Goal: Task Accomplishment & Management: Manage account settings

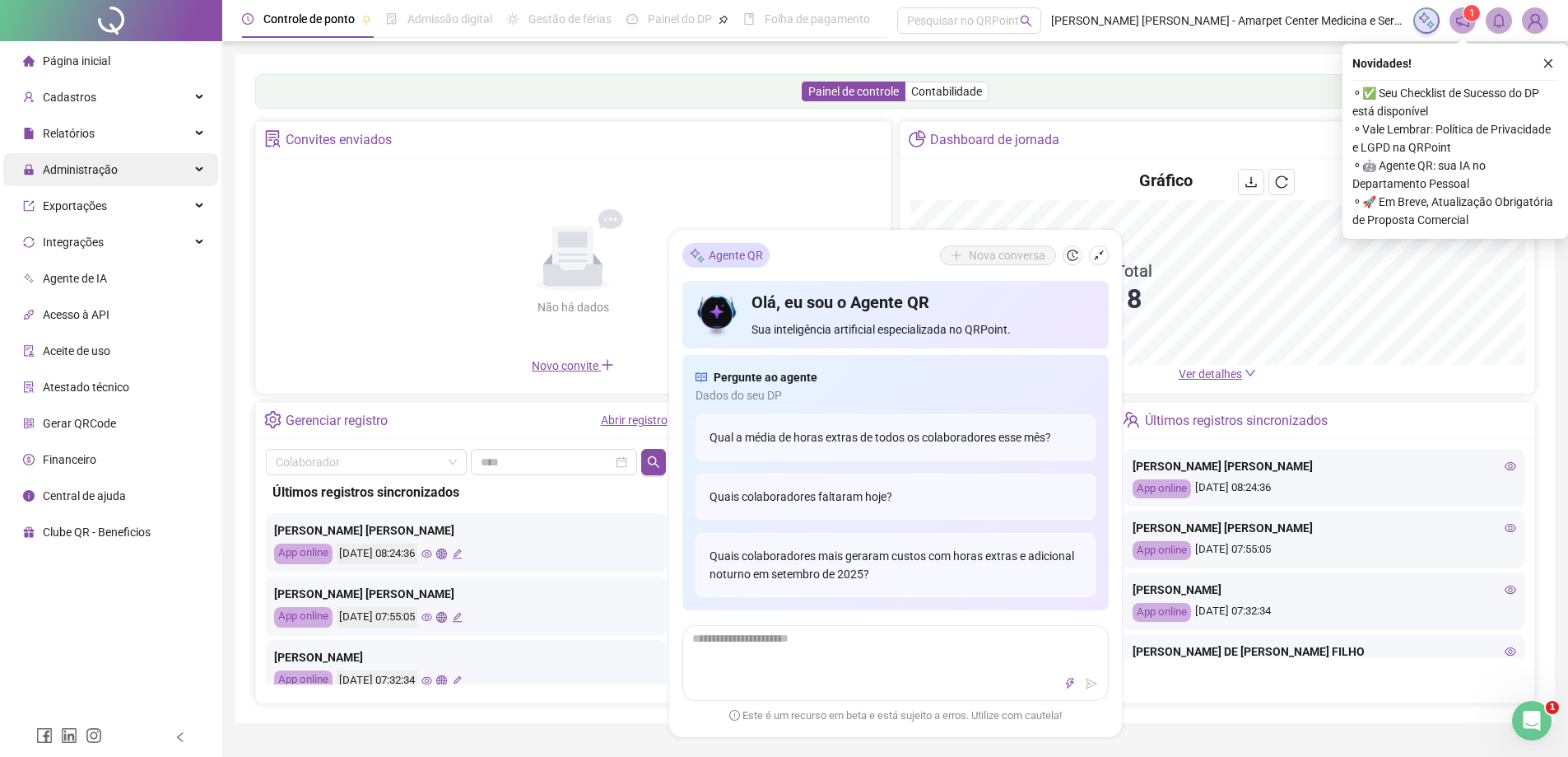
click at [79, 170] on span "Administração" at bounding box center [80, 169] width 75 height 13
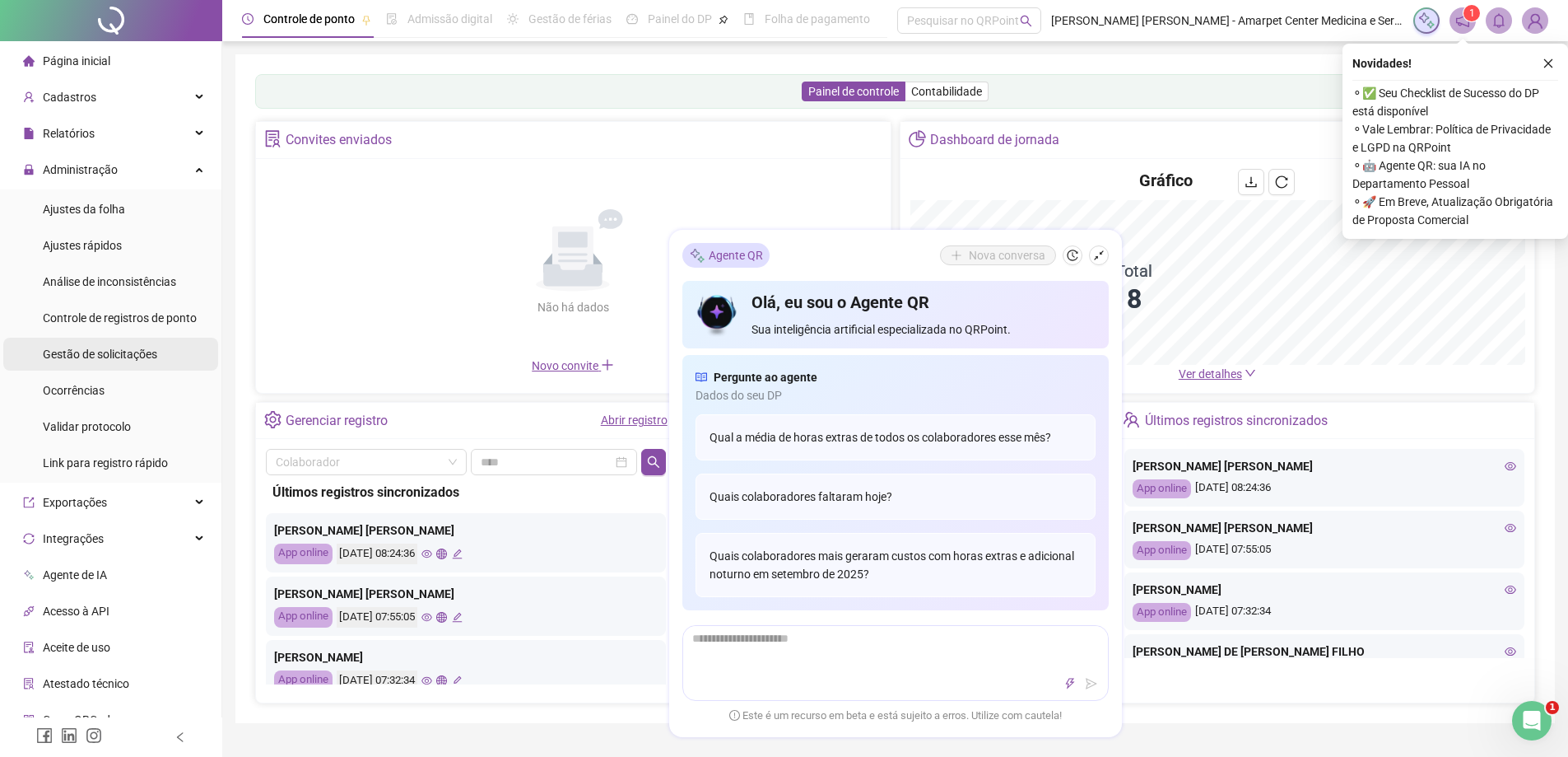
click at [126, 354] on span "Gestão de solicitações" at bounding box center [100, 354] width 114 height 13
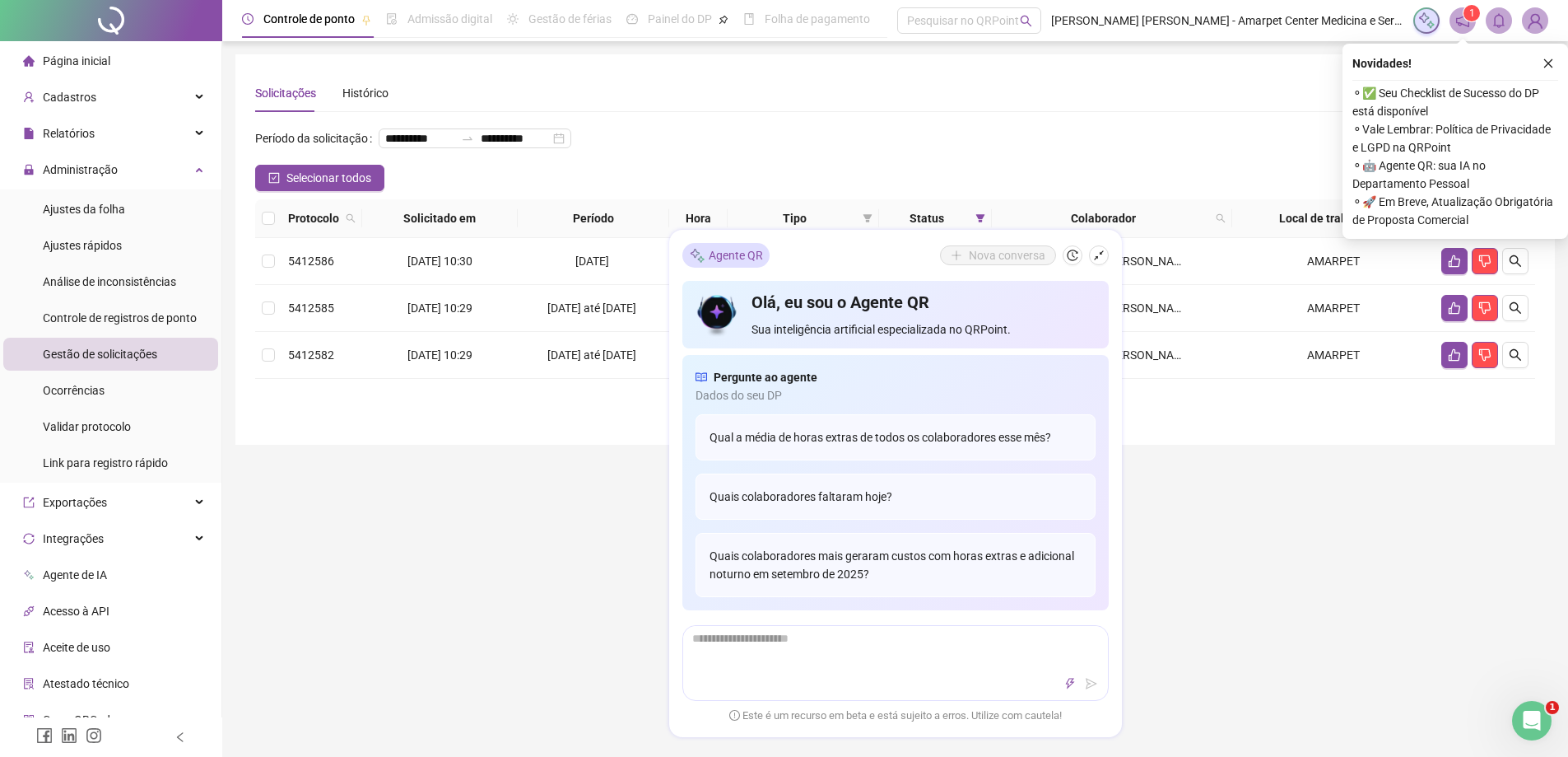
click at [560, 545] on div "**********" at bounding box center [894, 511] width 1345 height 1023
drag, startPoint x: 522, startPoint y: 581, endPoint x: 520, endPoint y: 436, distance: 145.0
click at [520, 436] on div "**********" at bounding box center [894, 511] width 1345 height 1023
click at [1171, 444] on div "**********" at bounding box center [895, 249] width 1319 height 390
click at [1514, 725] on div "Abertura do Messenger da Intercom" at bounding box center [1529, 718] width 55 height 55
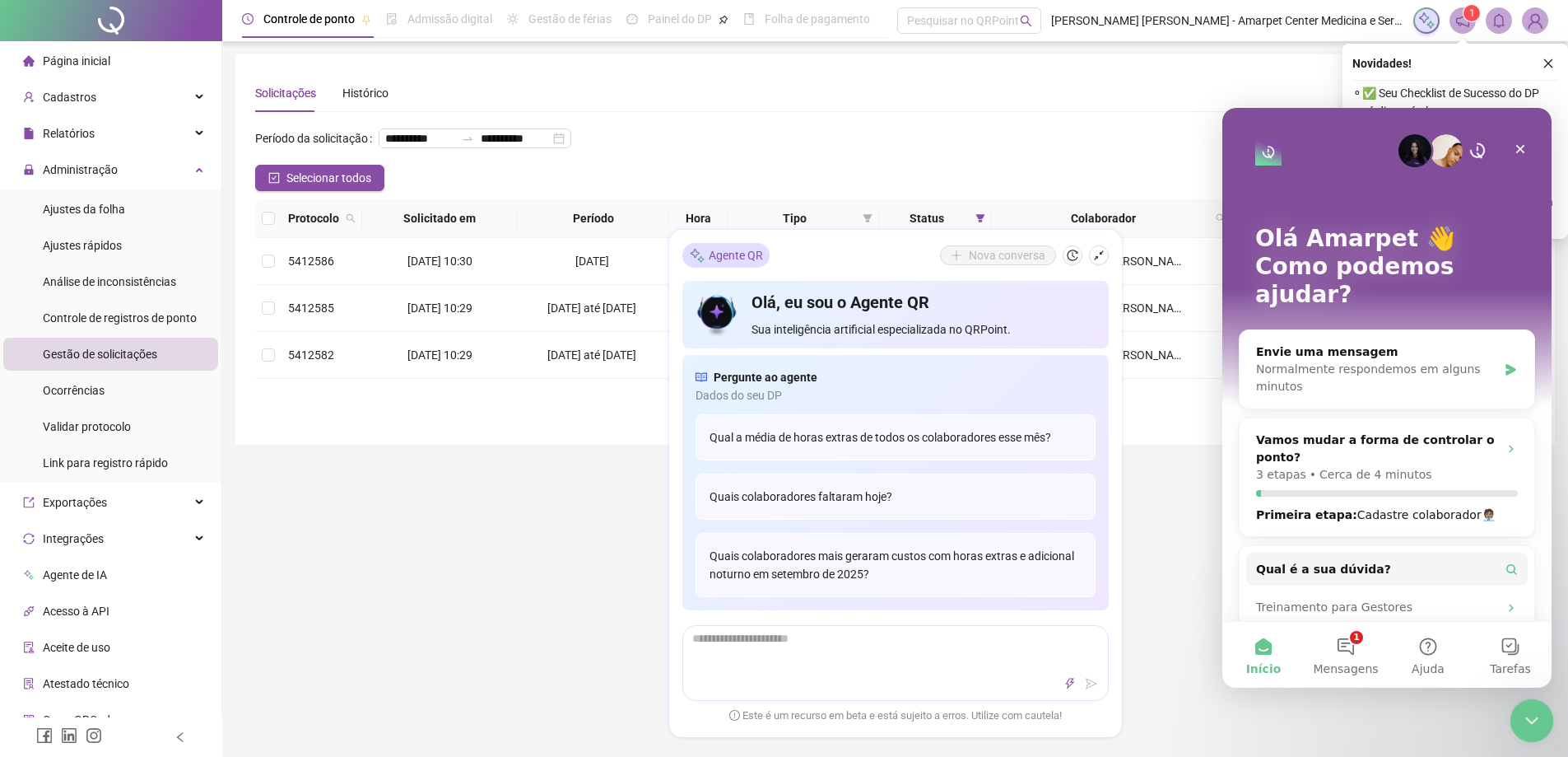
click at [1515, 724] on div "Encerramento do Messenger da Intercom" at bounding box center [1529, 718] width 39 height 39
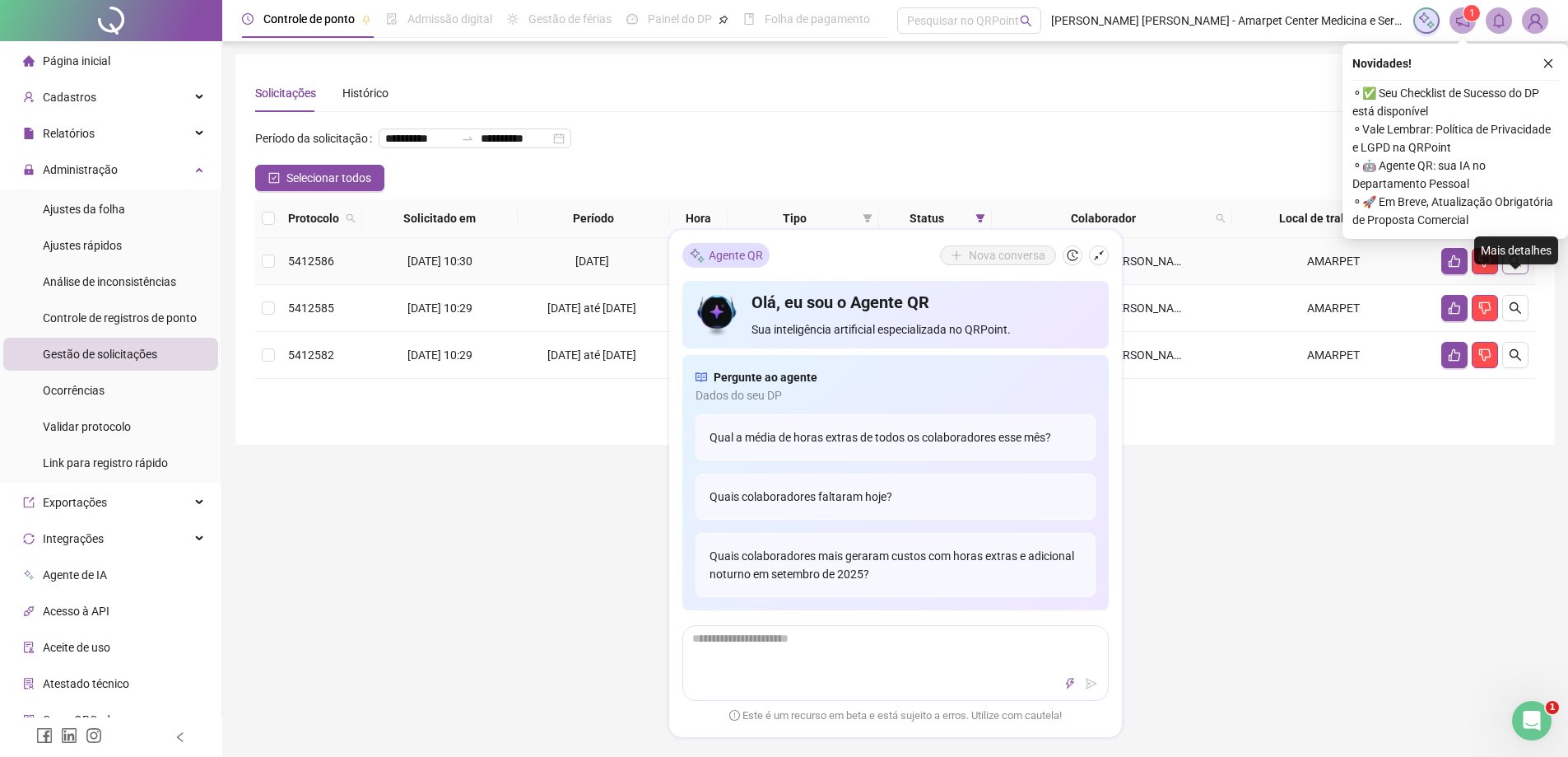
click at [1508, 267] on icon "search" at bounding box center [1514, 261] width 13 height 13
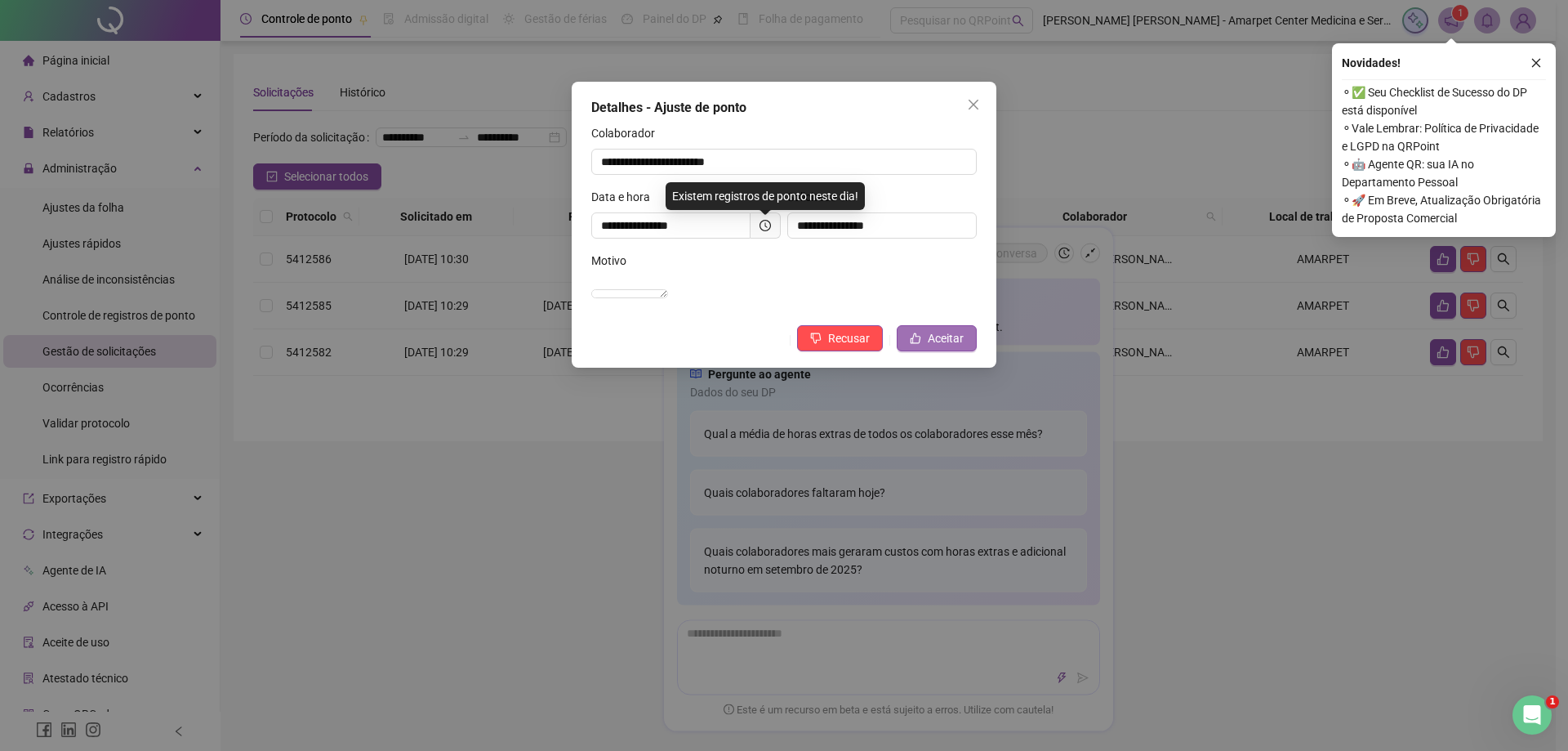
click at [937, 348] on span "Aceitar" at bounding box center [946, 337] width 36 height 18
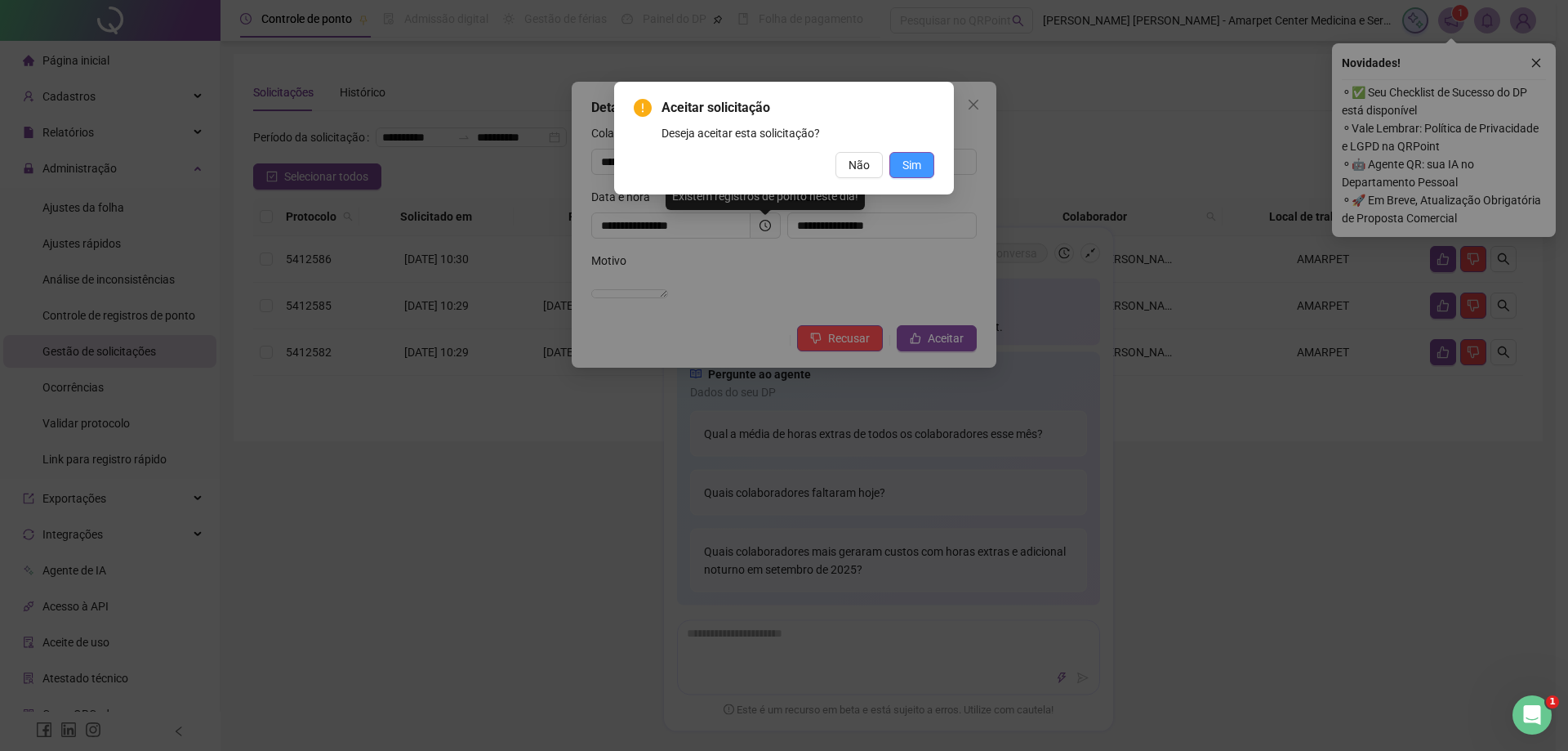
click at [911, 163] on span "Sim" at bounding box center [912, 164] width 19 height 18
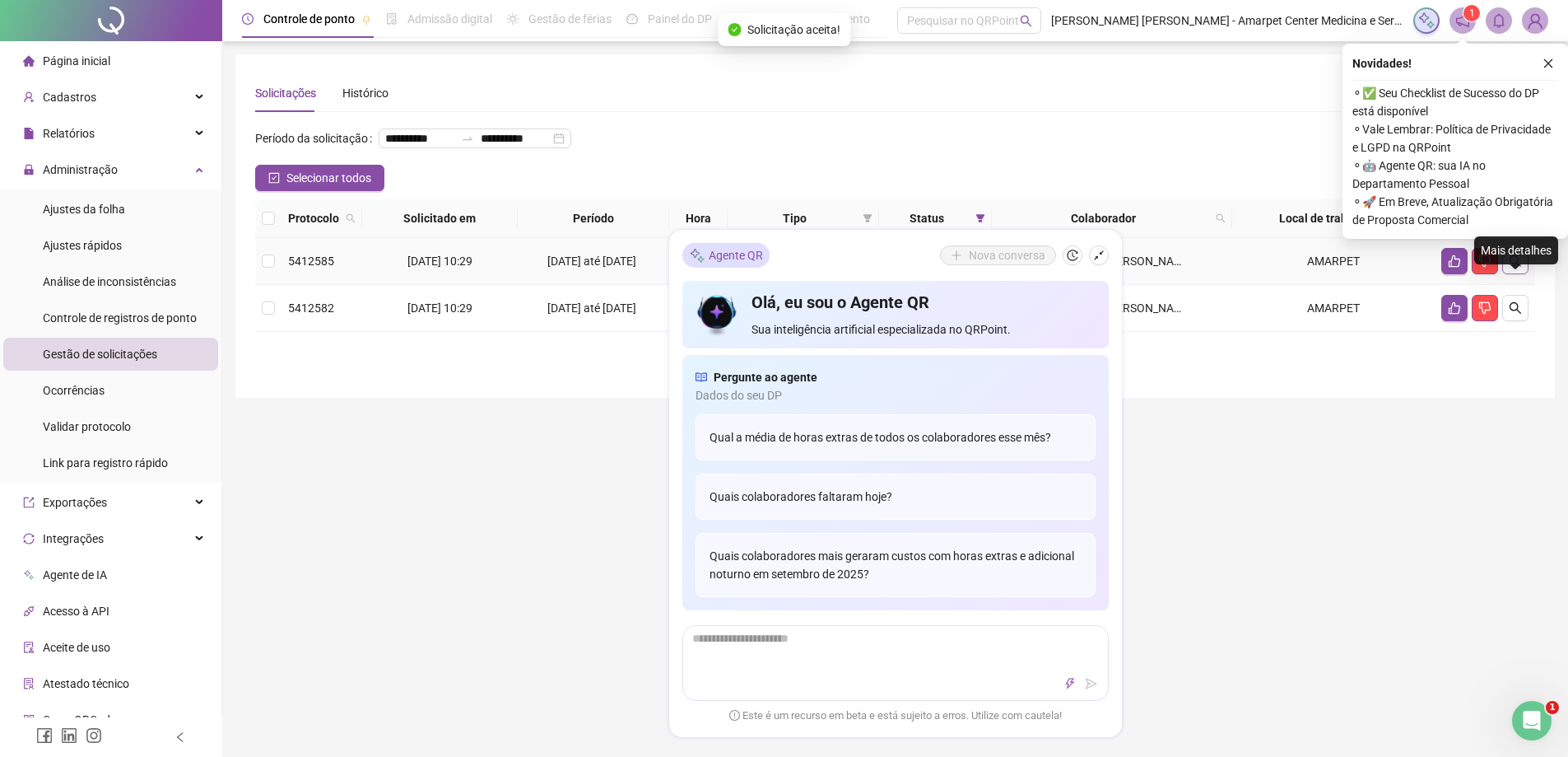
click at [1512, 267] on icon "search" at bounding box center [1514, 261] width 13 height 13
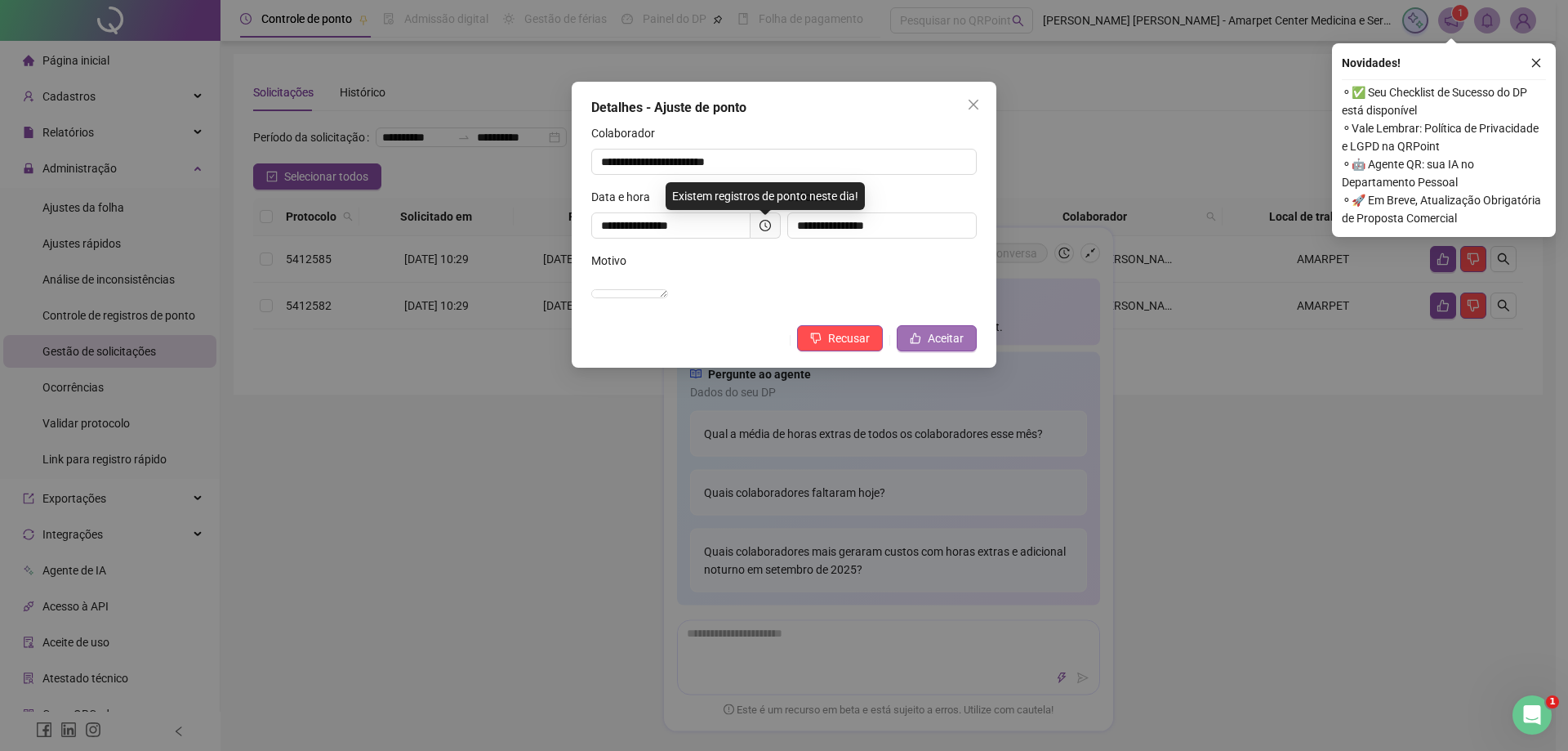
click at [941, 348] on span "Aceitar" at bounding box center [946, 337] width 36 height 18
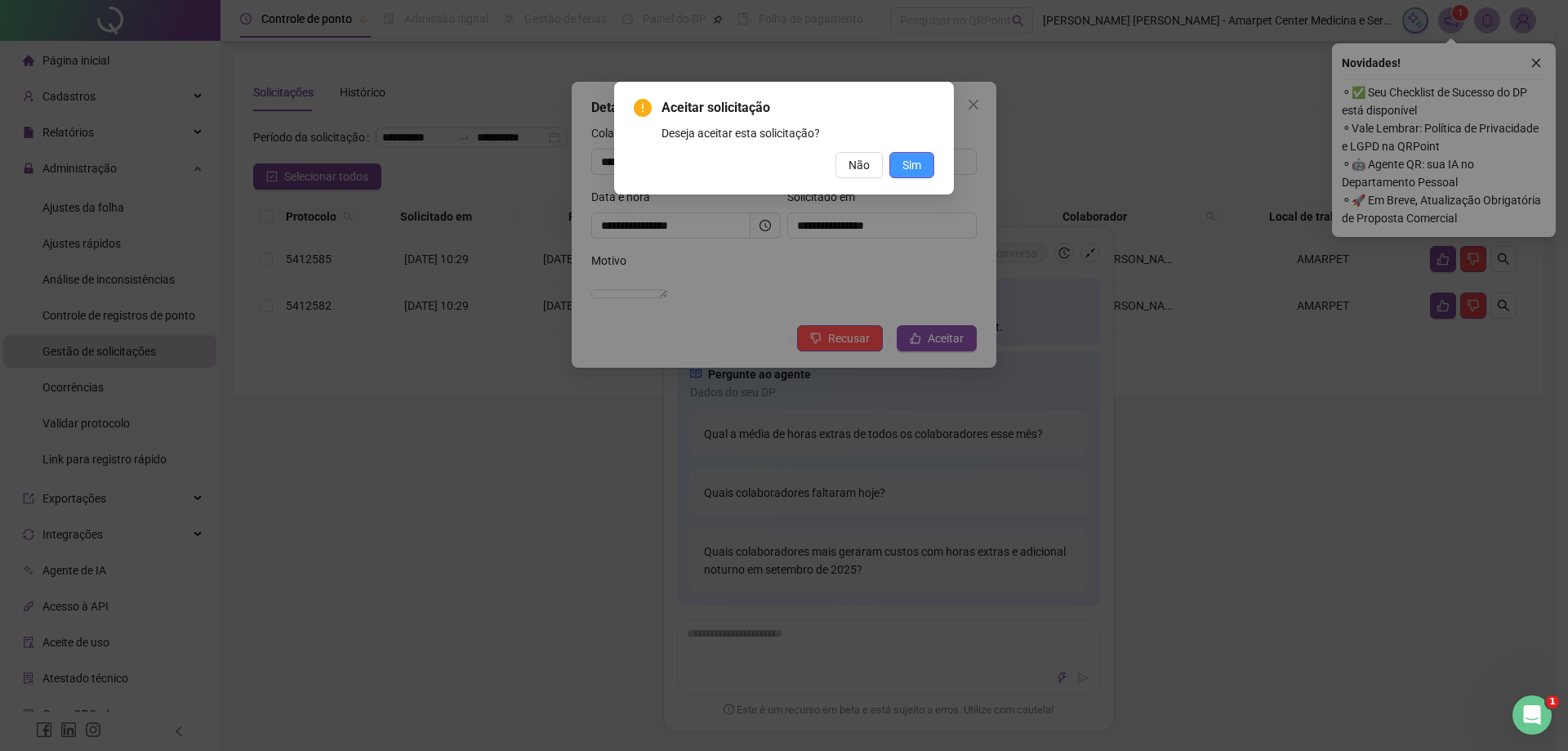
click at [897, 168] on button "Sim" at bounding box center [911, 164] width 45 height 26
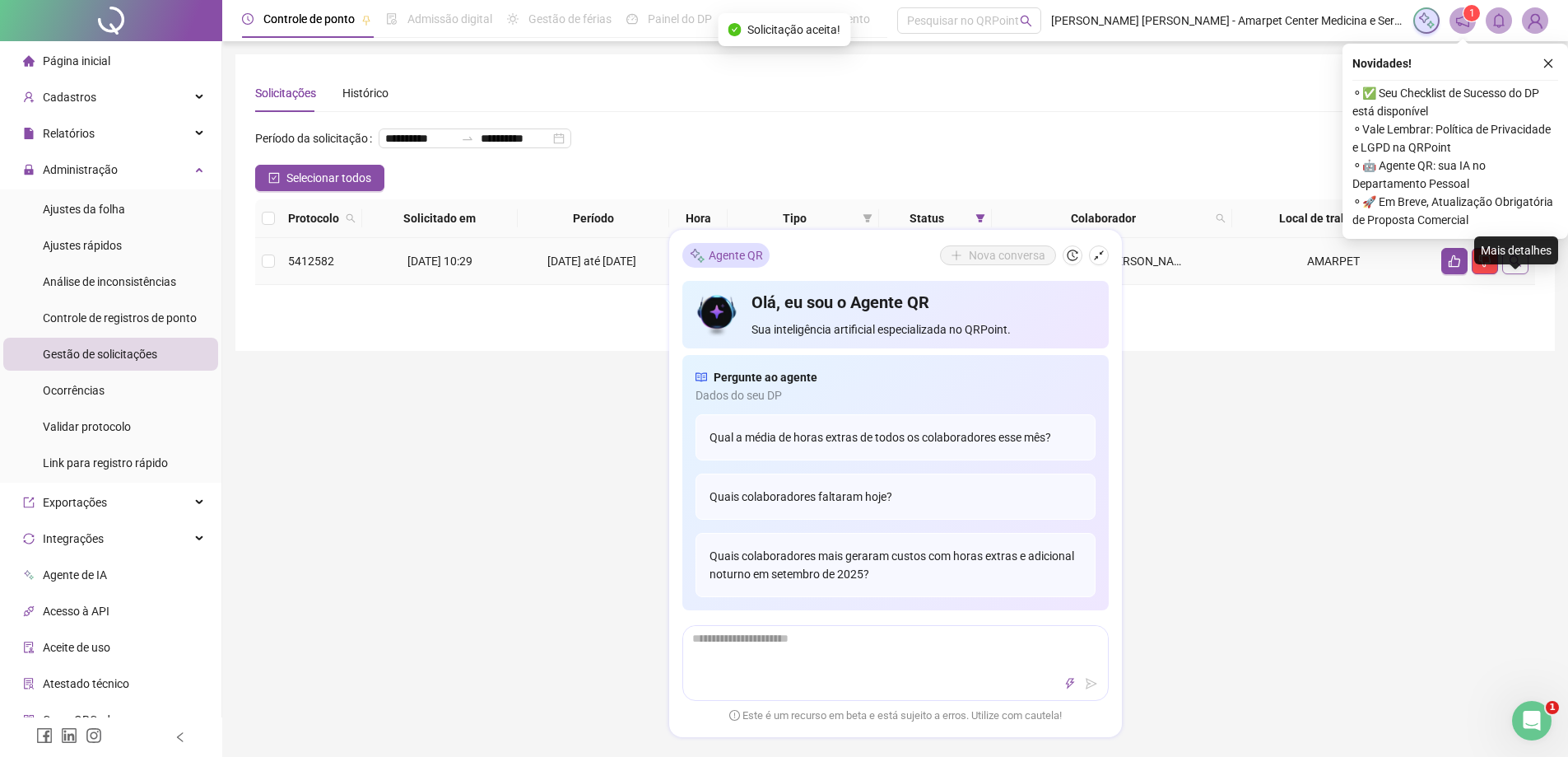
click at [1517, 267] on icon "search" at bounding box center [1514, 261] width 11 height 11
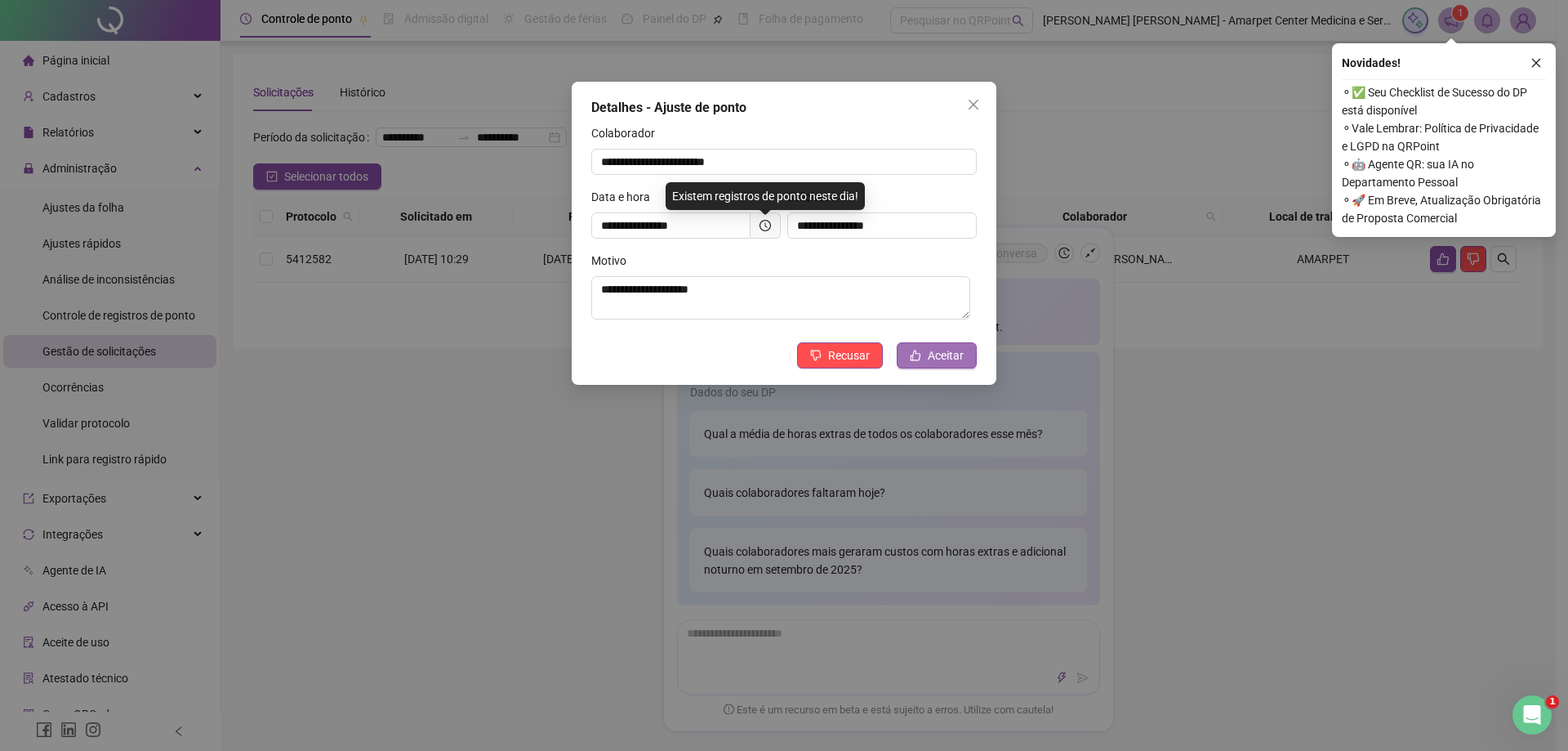
click at [954, 359] on span "Aceitar" at bounding box center [946, 355] width 36 height 18
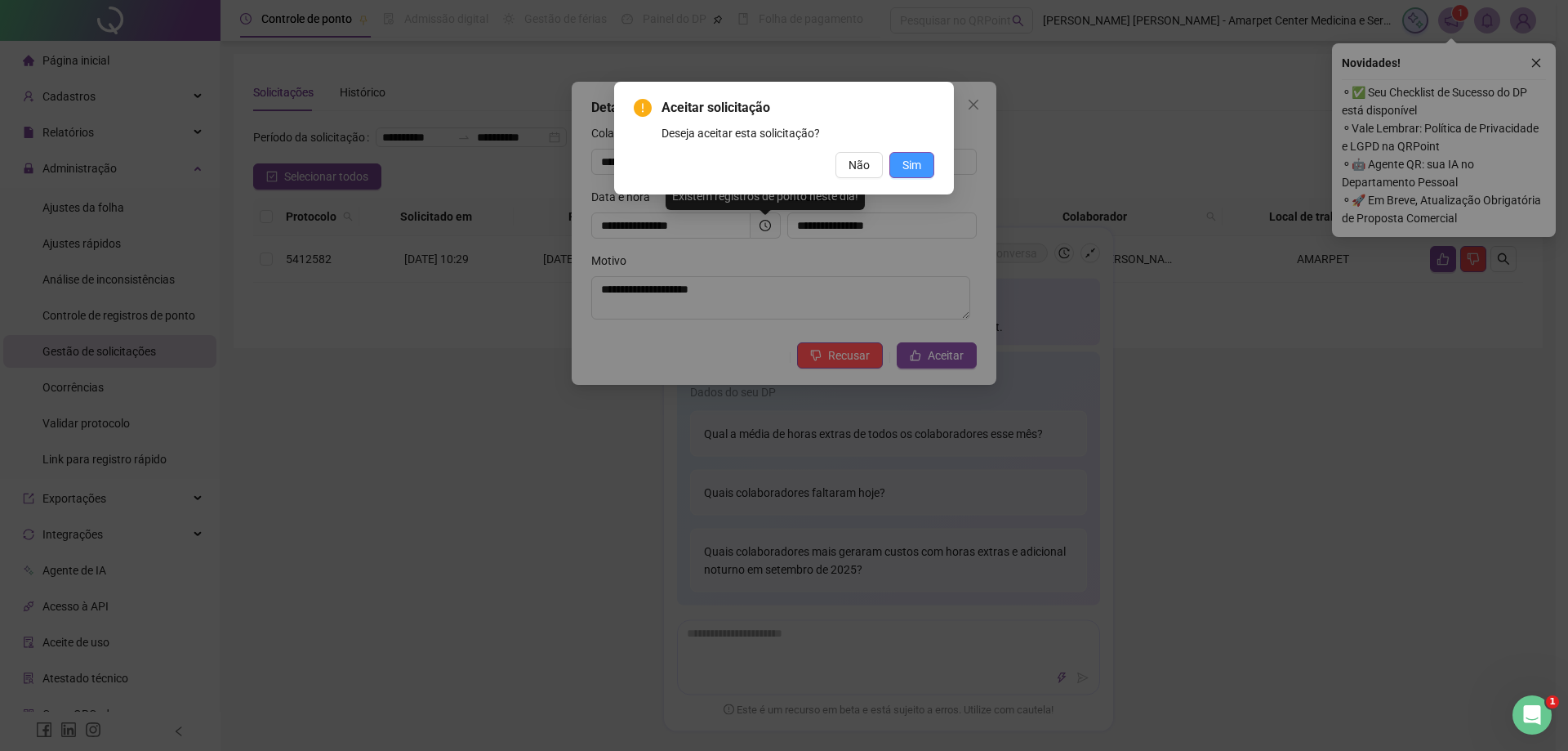
click at [915, 167] on span "Sim" at bounding box center [912, 164] width 19 height 18
